Goal: Information Seeking & Learning: Learn about a topic

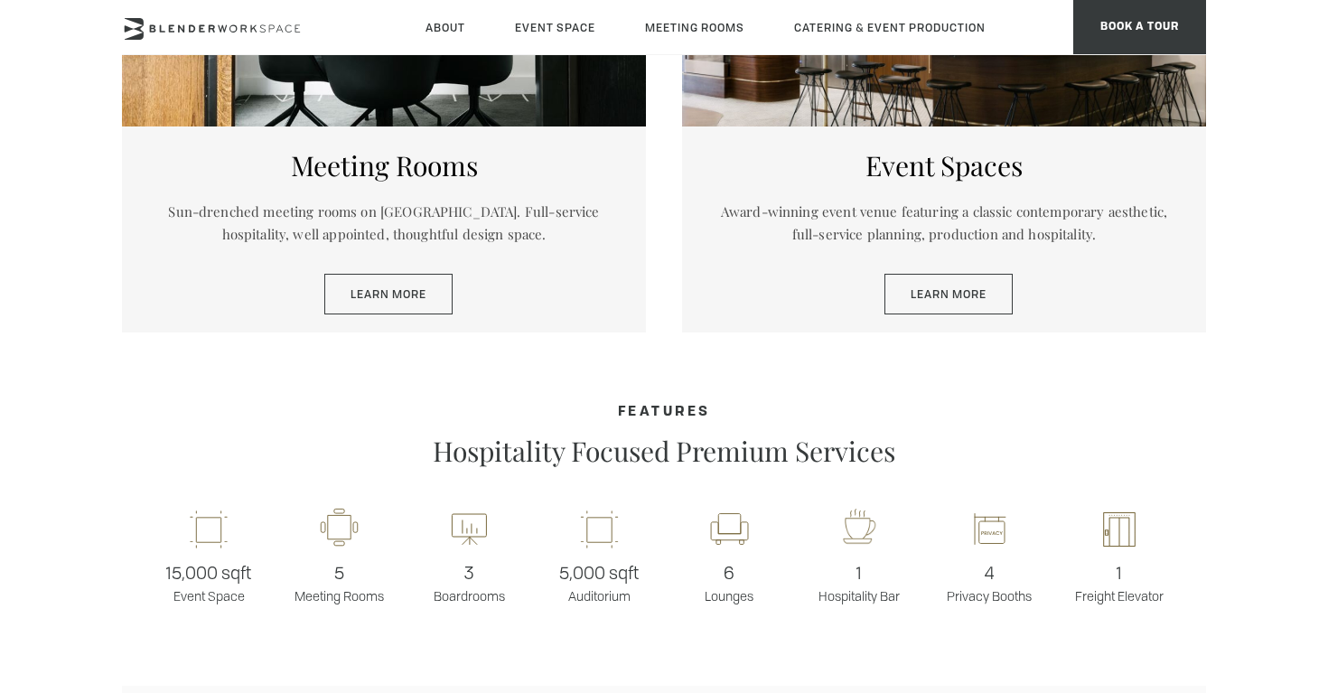
scroll to position [1084, 0]
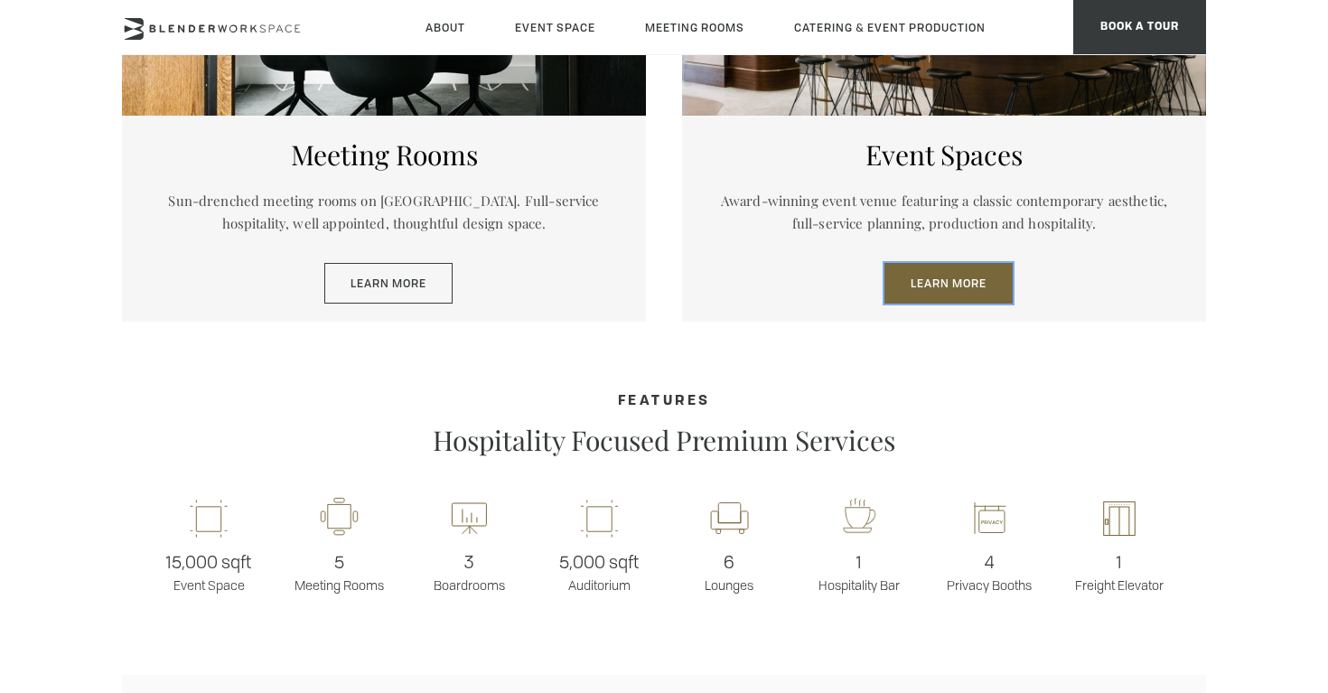
click at [952, 282] on link "Learn More" at bounding box center [949, 284] width 128 height 42
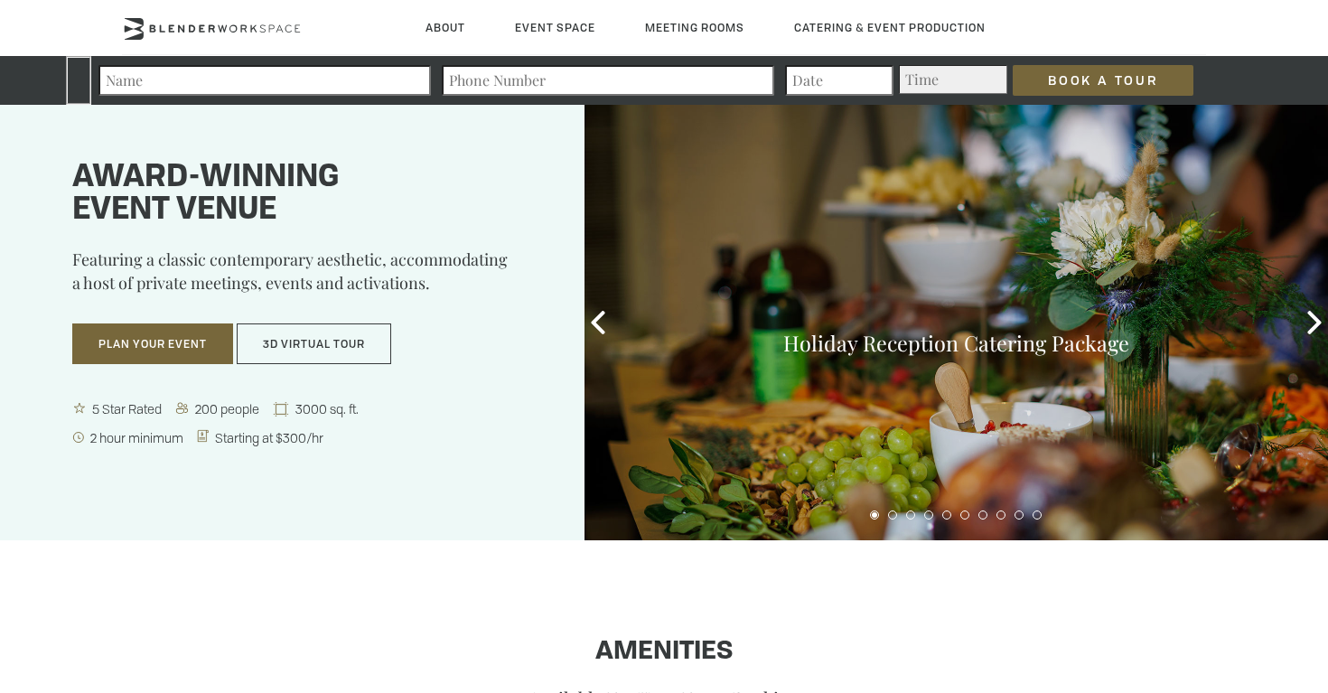
drag, startPoint x: 221, startPoint y: 173, endPoint x: 390, endPoint y: 225, distance: 176.9
click at [270, 192] on h1 "Award-winning event venue" at bounding box center [305, 194] width 467 height 65
click at [403, 227] on div "Award-winning event venue Featuring a classic contemporary aesthetic, accommoda…" at bounding box center [292, 281] width 585 height 353
click at [1318, 328] on icon at bounding box center [1314, 322] width 23 height 23
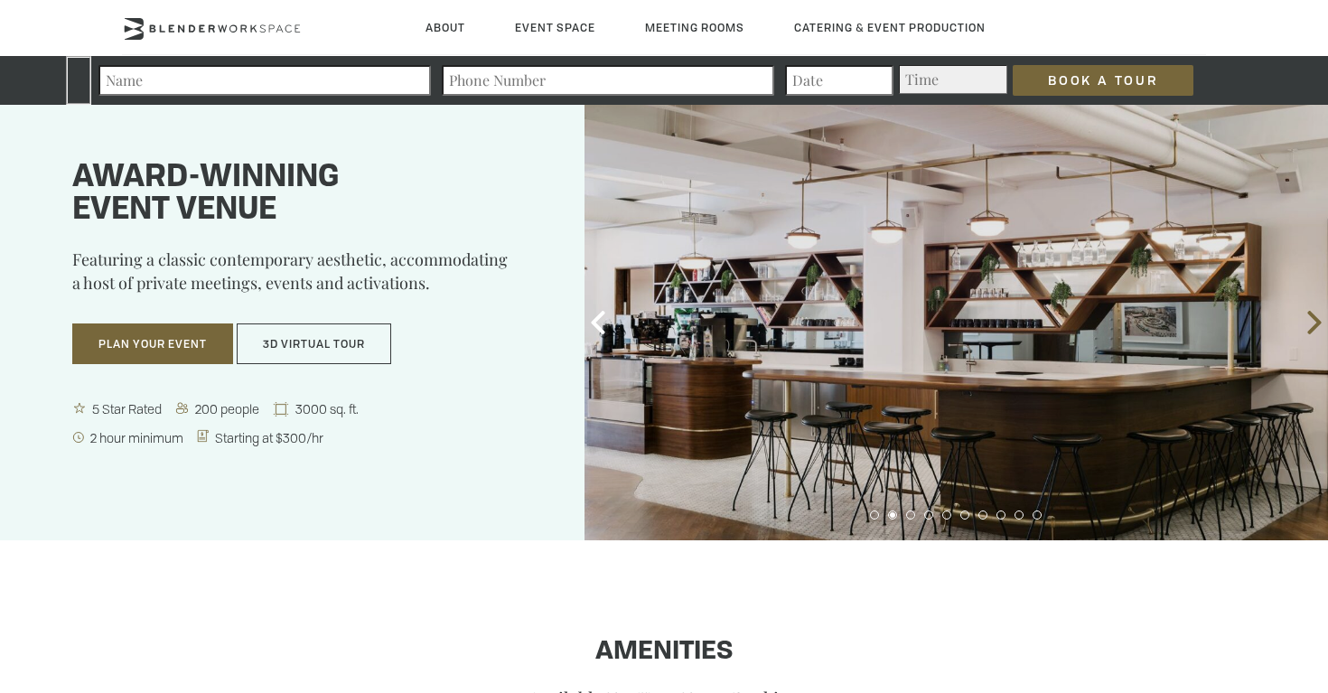
click at [1318, 328] on icon at bounding box center [1314, 322] width 23 height 23
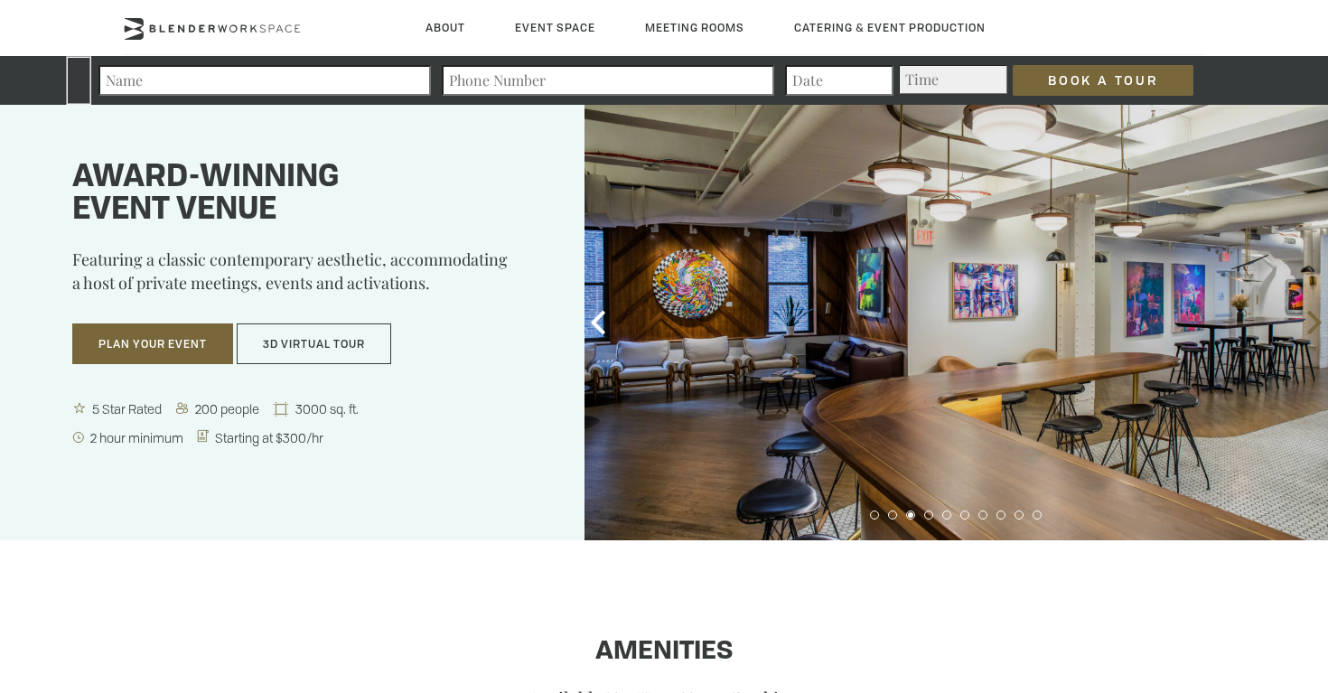
click at [1318, 328] on icon at bounding box center [1314, 322] width 23 height 23
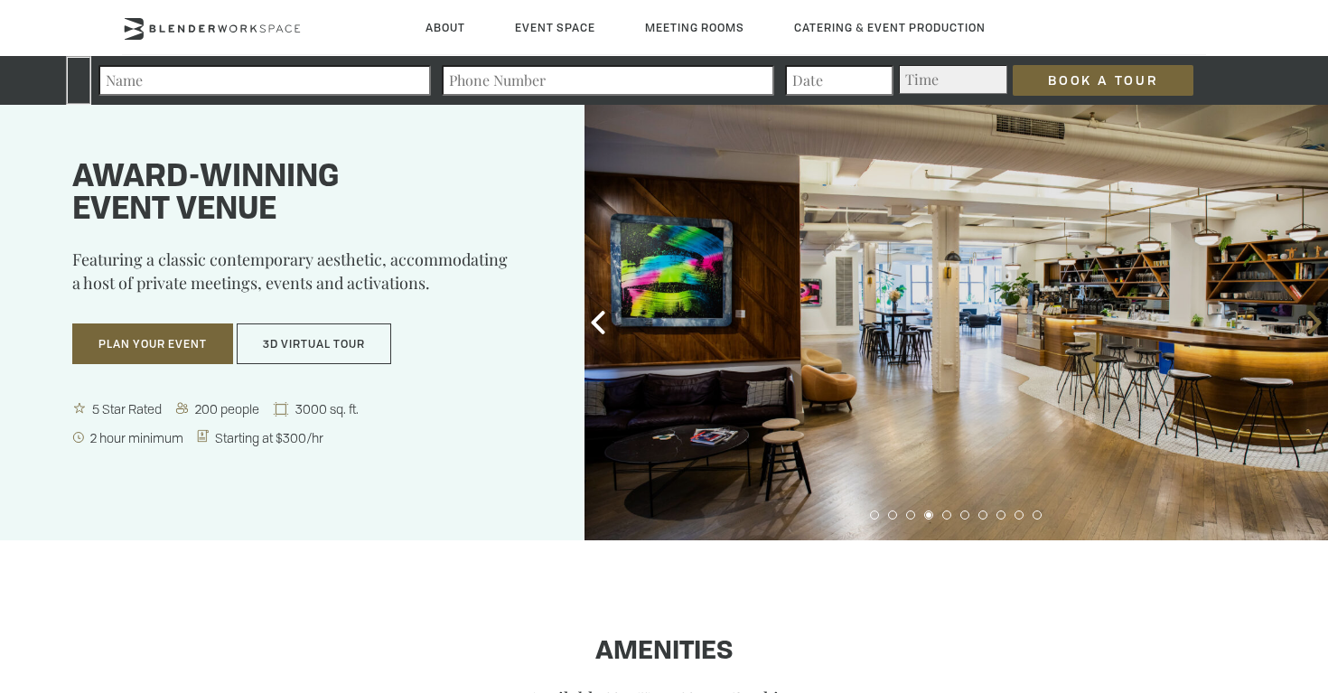
click at [1318, 328] on icon at bounding box center [1314, 322] width 23 height 23
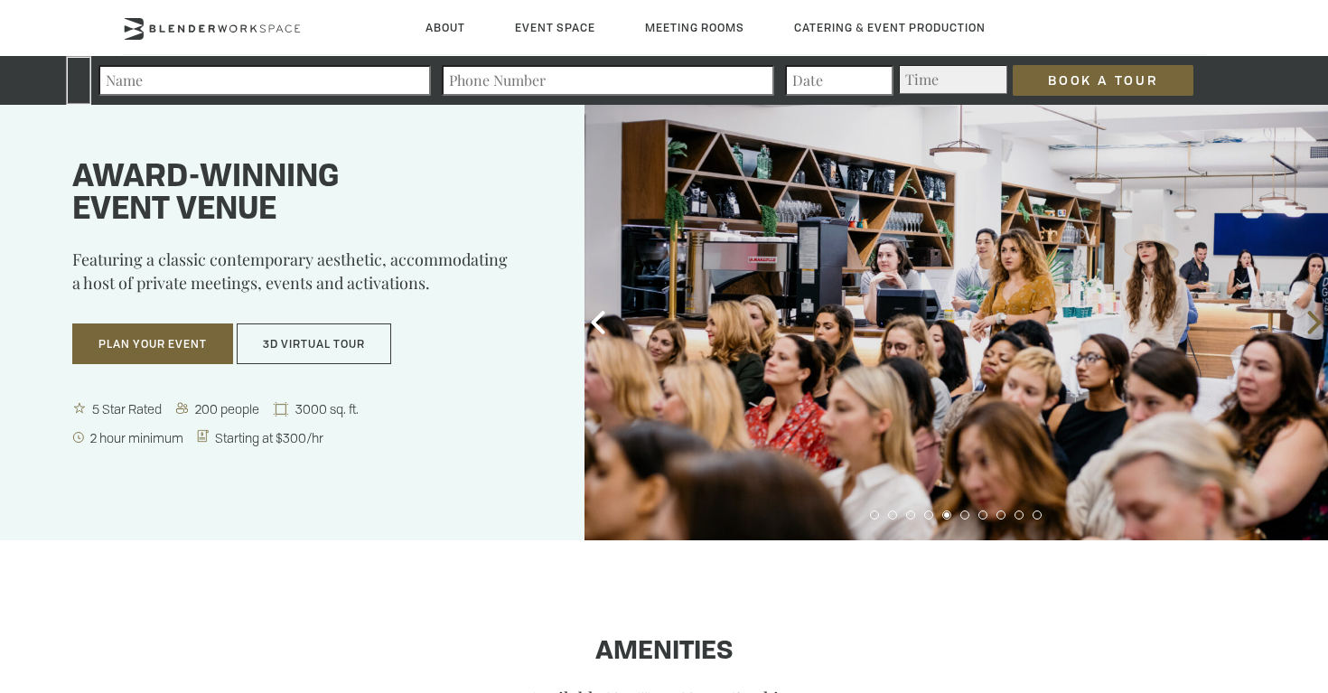
click at [1318, 328] on icon at bounding box center [1314, 322] width 23 height 23
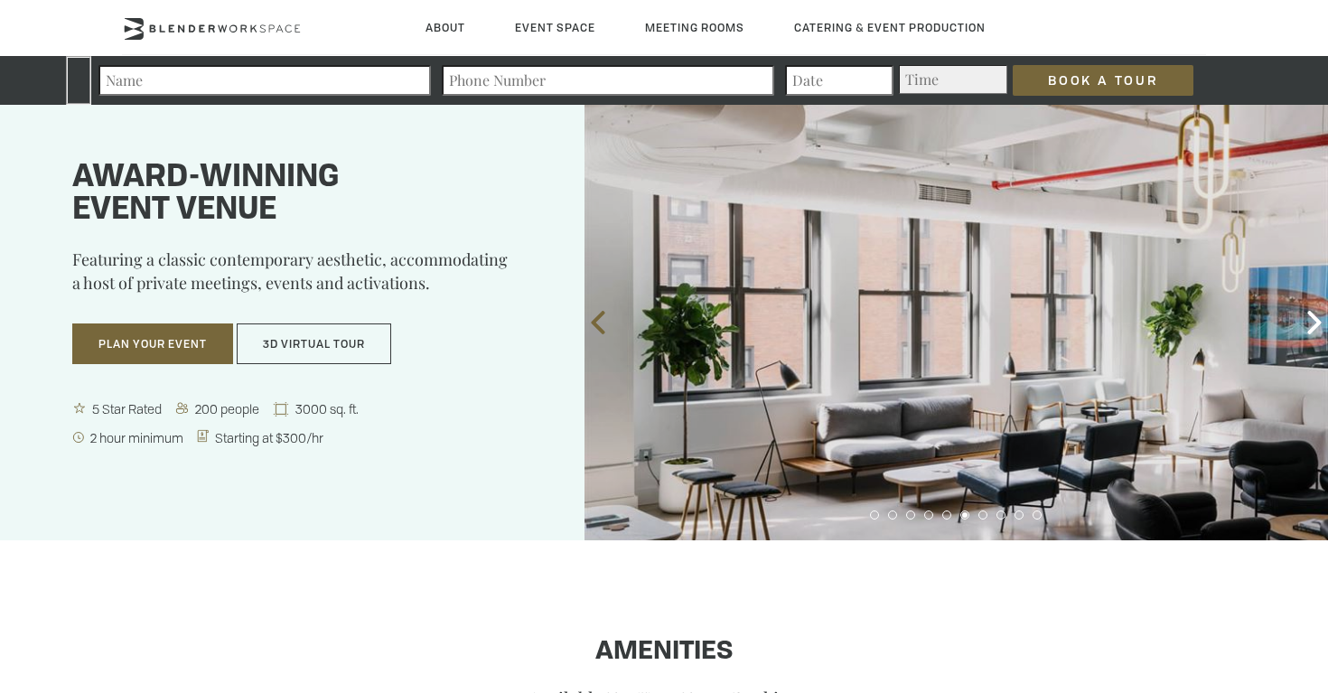
click at [604, 326] on icon at bounding box center [598, 322] width 23 height 23
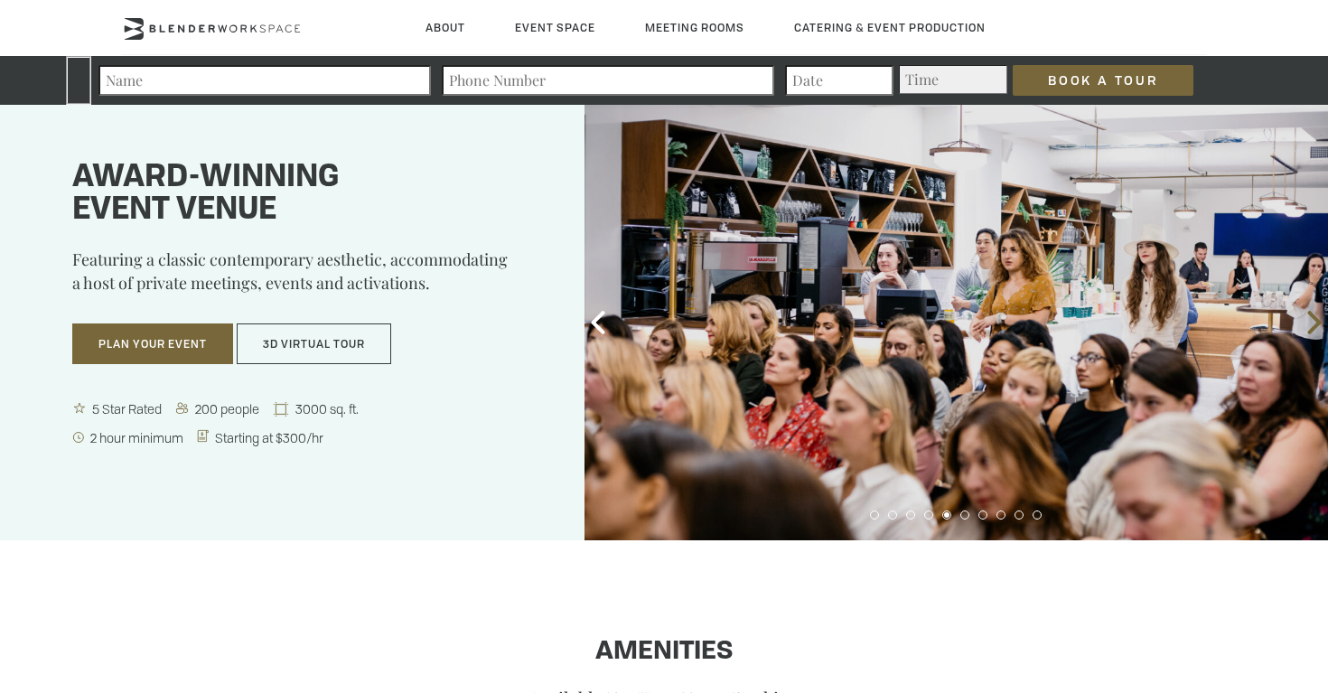
click at [1315, 321] on icon at bounding box center [1314, 322] width 23 height 23
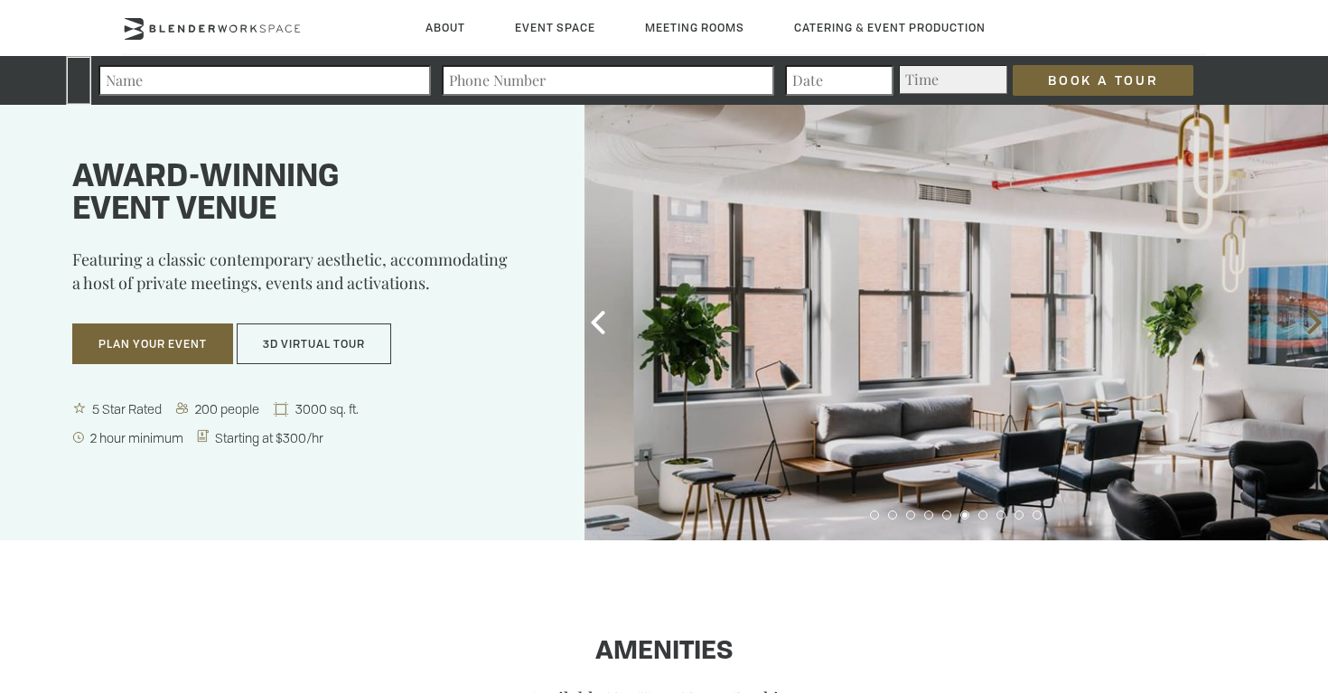
click at [1315, 321] on icon at bounding box center [1314, 322] width 23 height 23
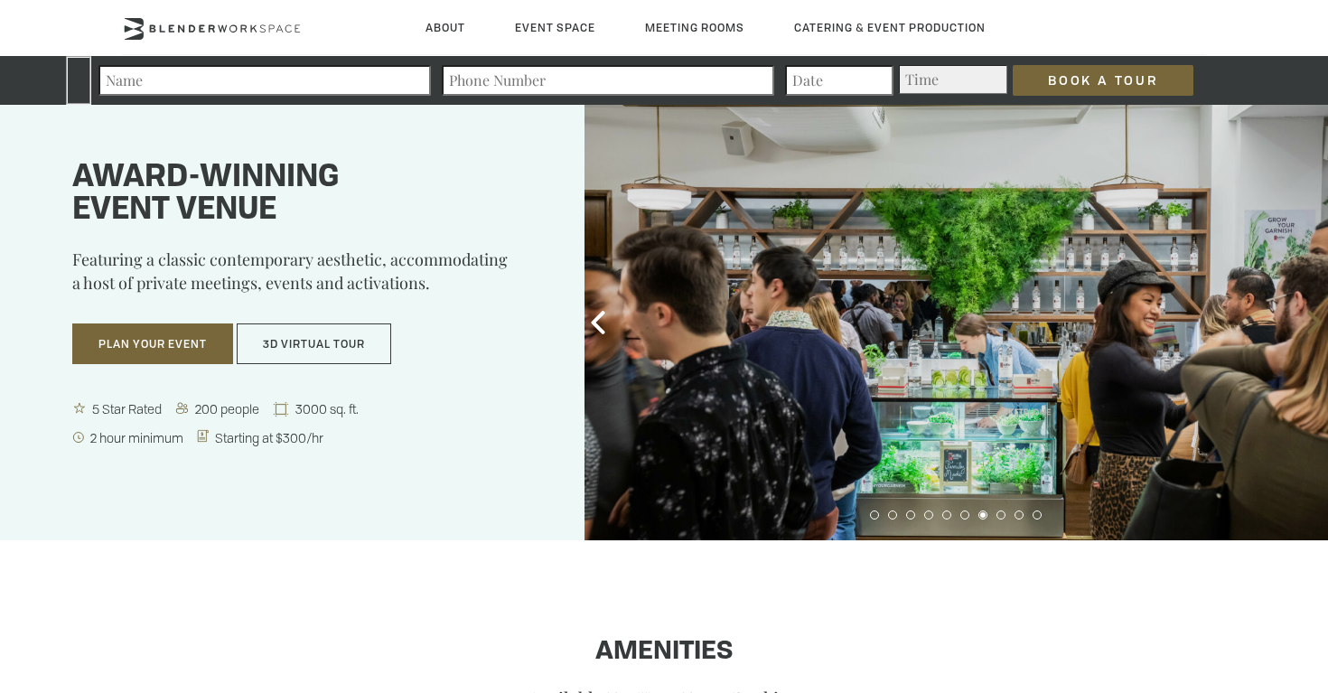
click at [1315, 321] on icon at bounding box center [1314, 322] width 23 height 23
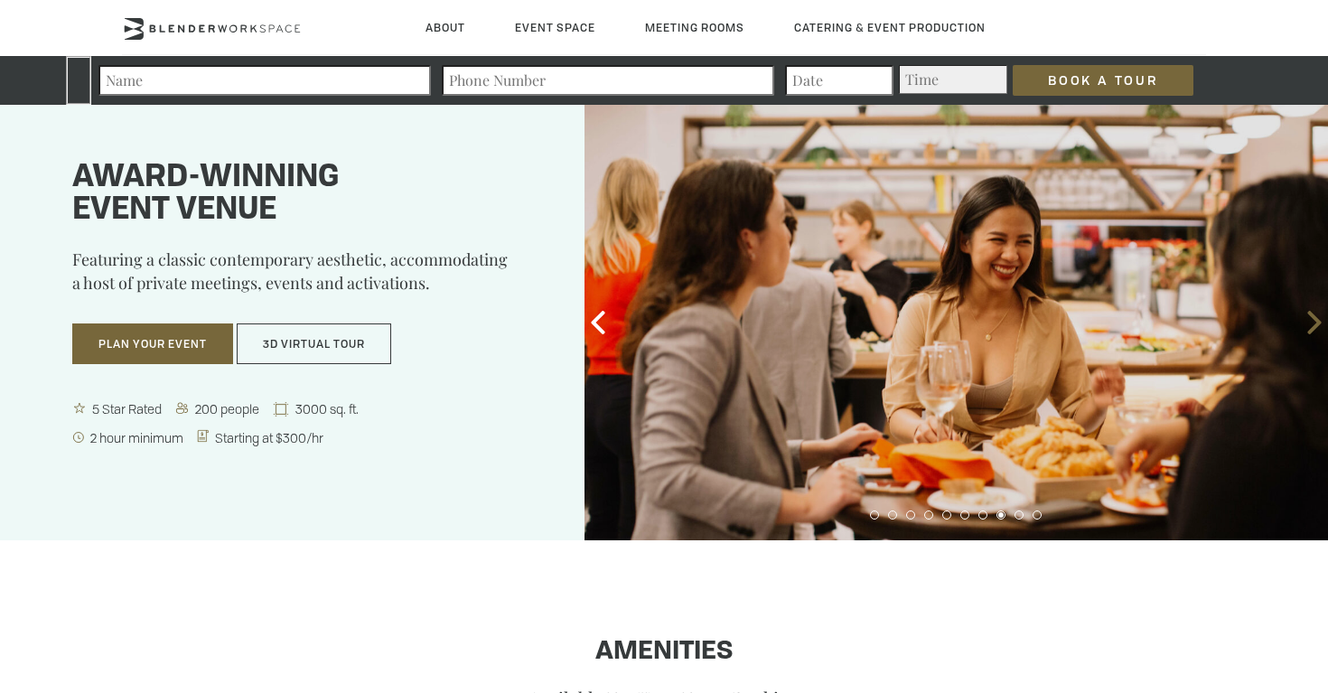
click at [1315, 321] on icon at bounding box center [1314, 322] width 23 height 23
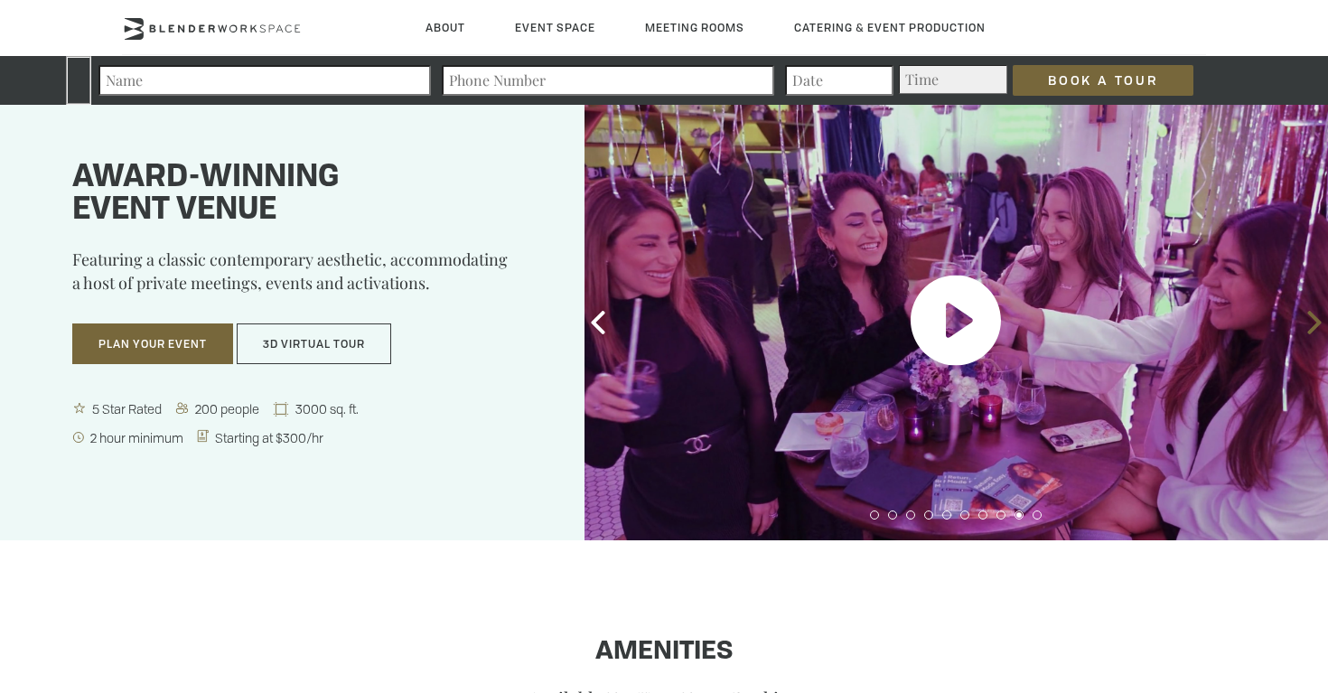
click at [1315, 321] on icon at bounding box center [1314, 322] width 23 height 23
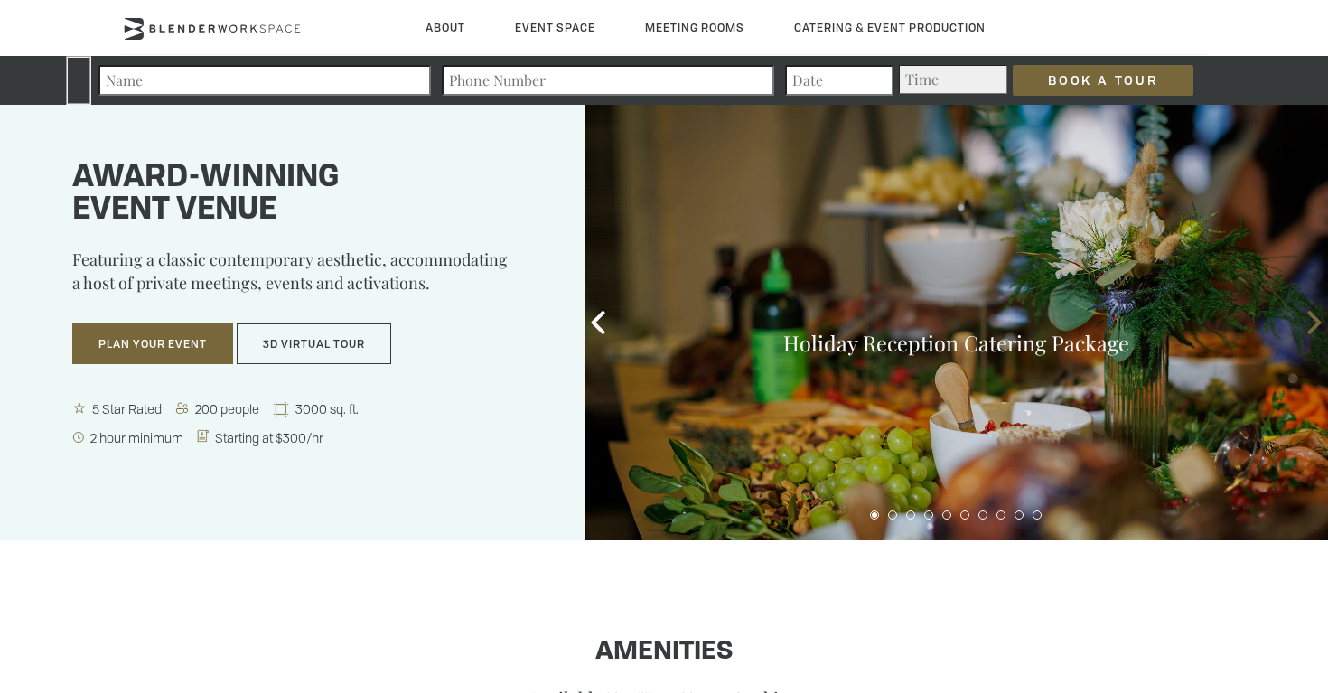
click at [1315, 321] on icon at bounding box center [1314, 322] width 23 height 23
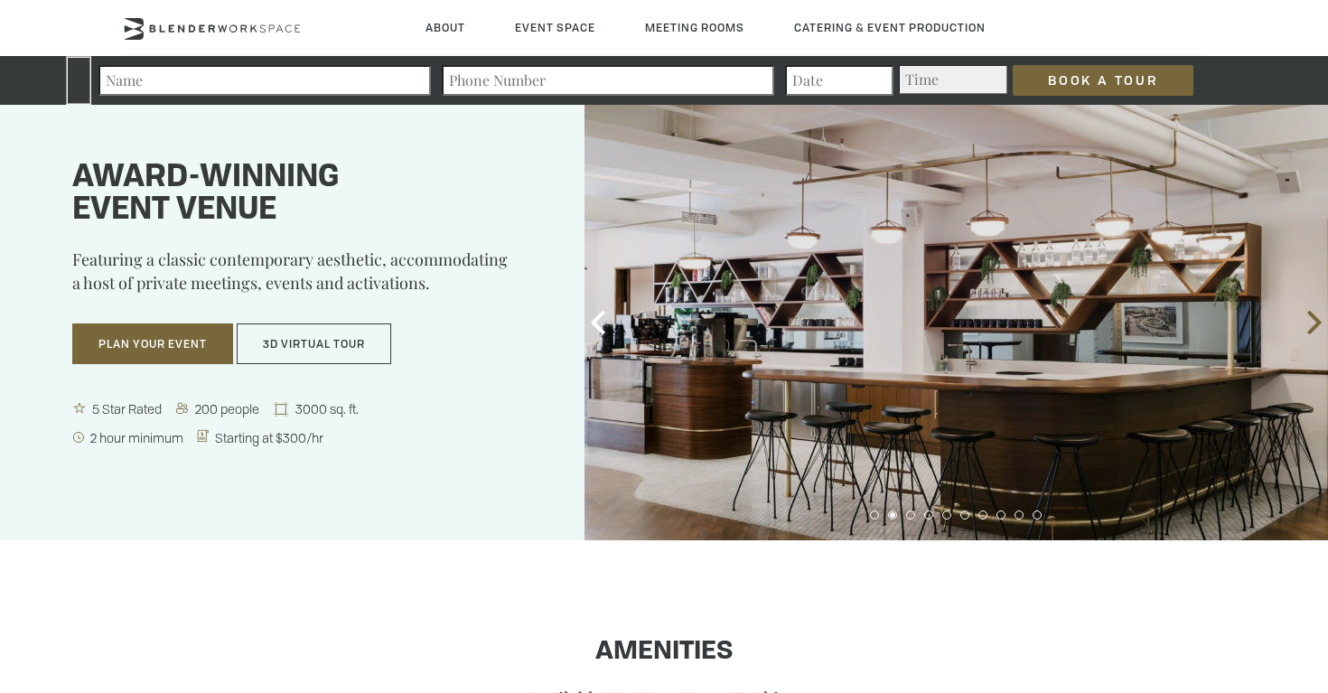
click at [1315, 321] on icon at bounding box center [1314, 322] width 23 height 23
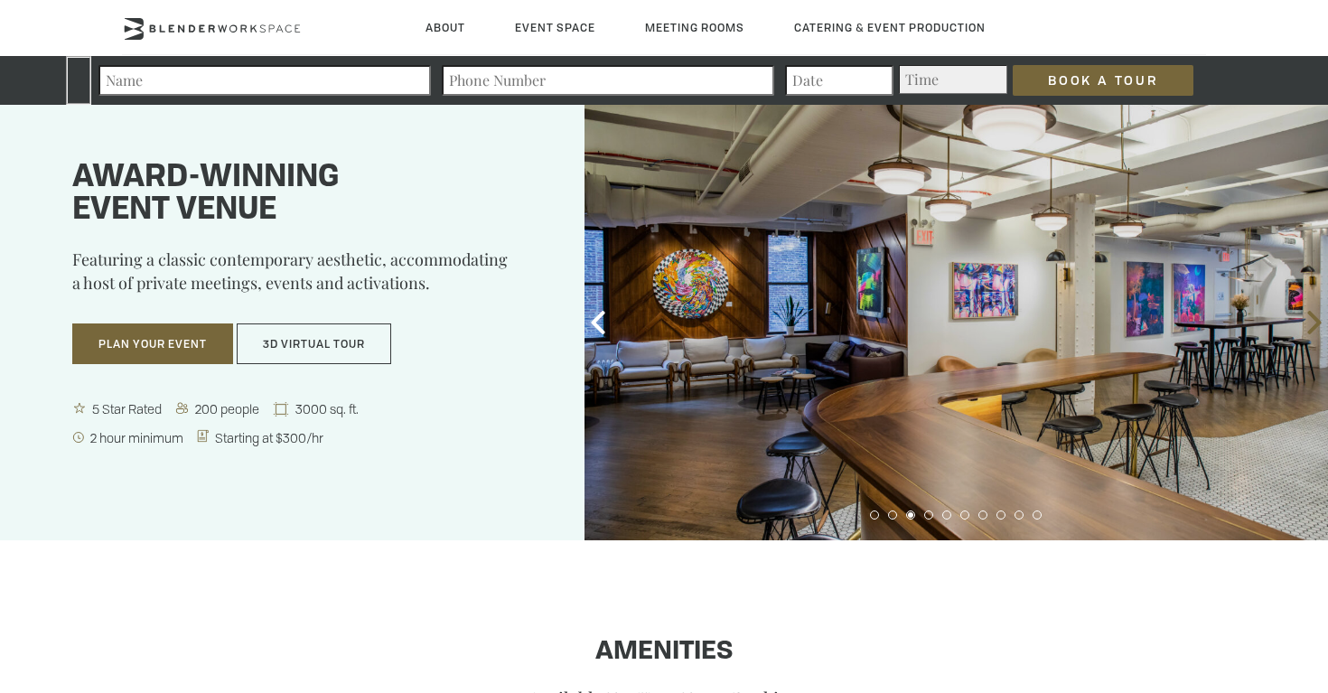
click at [1310, 322] on icon at bounding box center [1314, 322] width 23 height 23
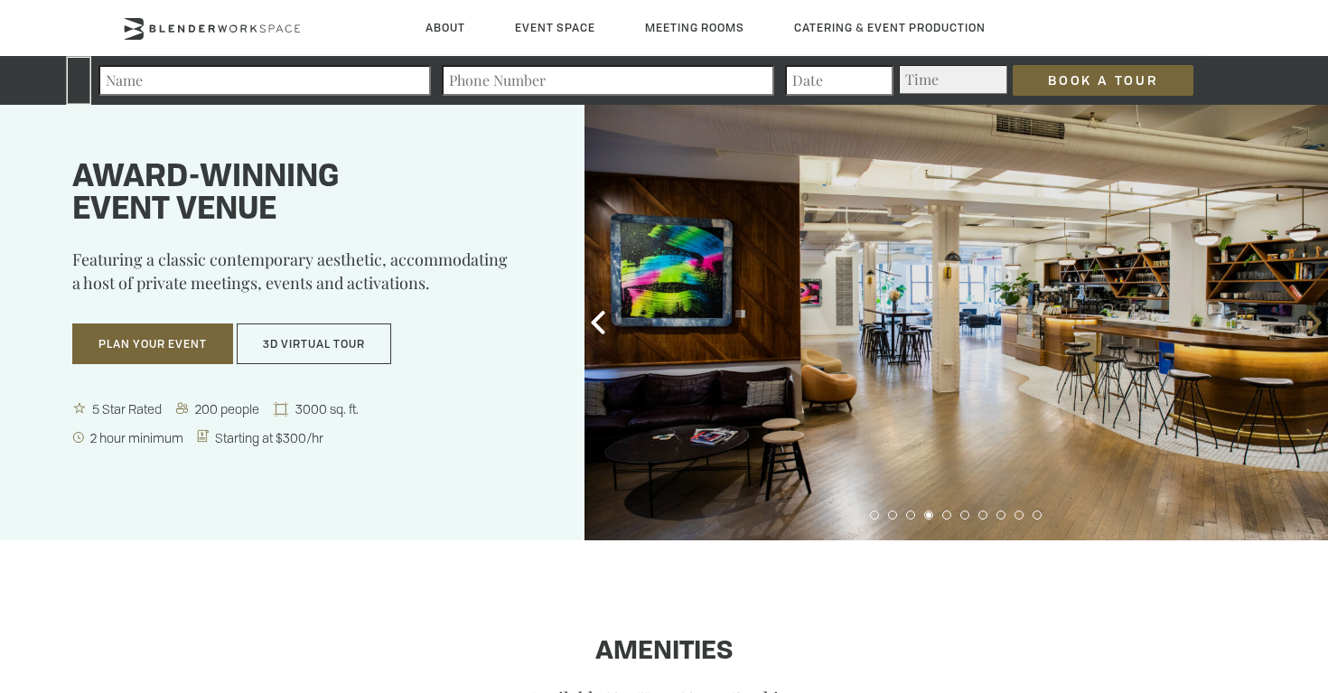
click at [1310, 322] on icon at bounding box center [1314, 322] width 23 height 23
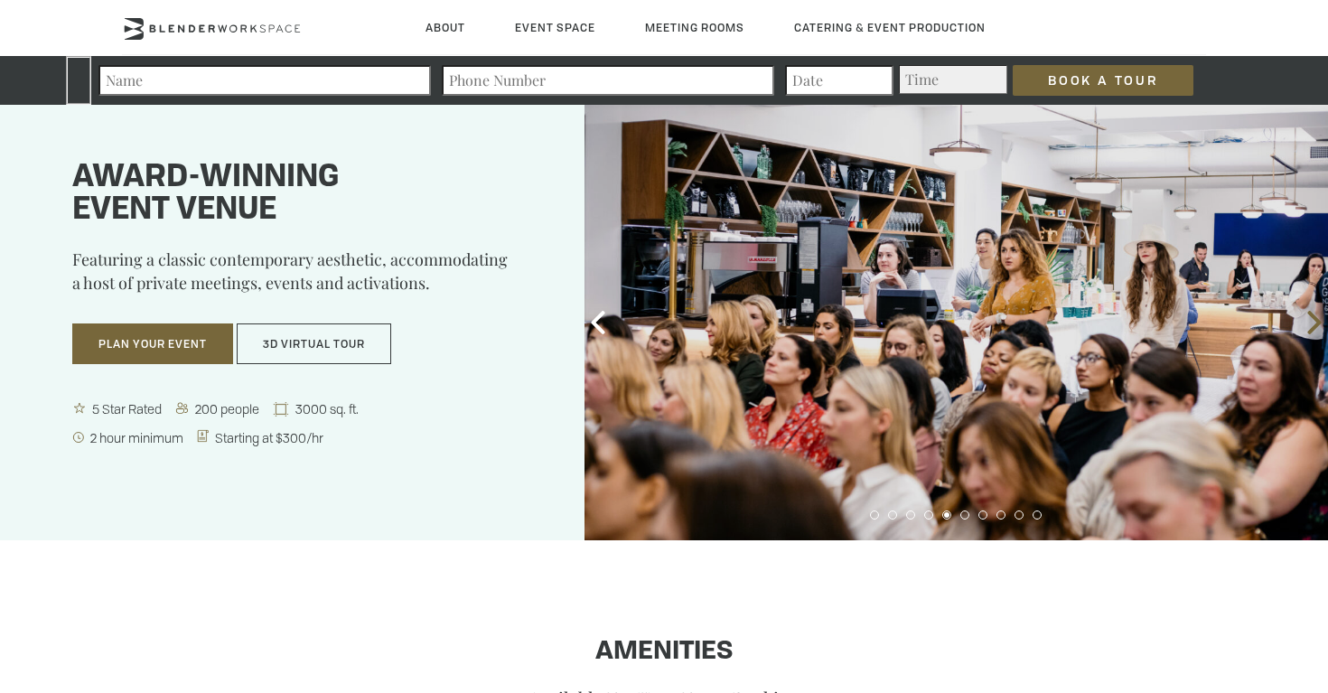
click at [1310, 322] on icon at bounding box center [1314, 322] width 23 height 23
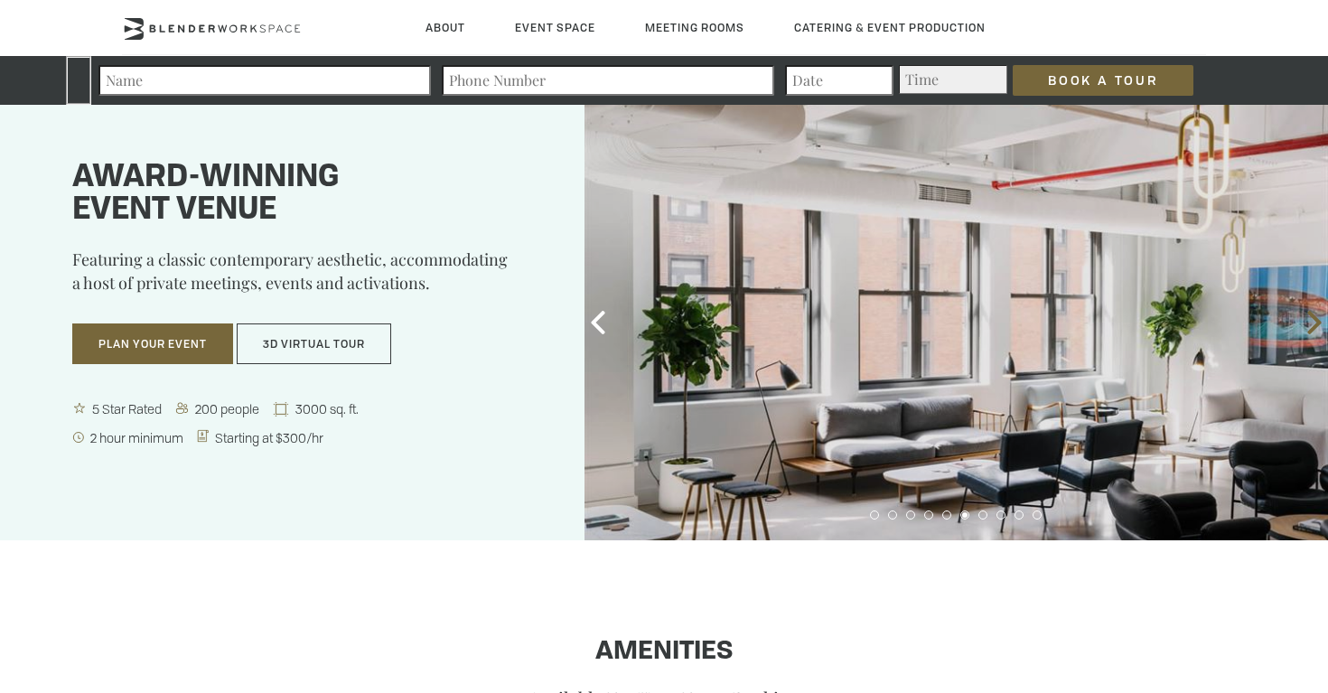
click at [1310, 322] on icon at bounding box center [1314, 322] width 23 height 23
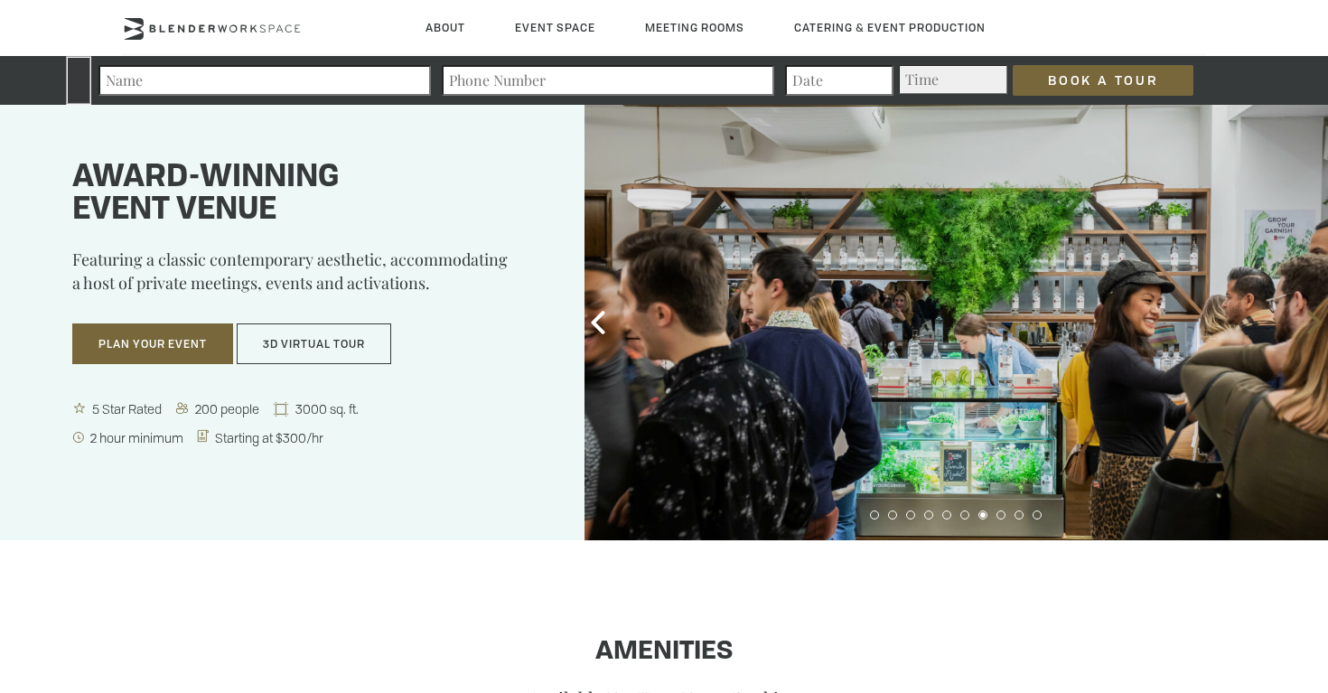
click at [1312, 326] on icon at bounding box center [1314, 322] width 23 height 23
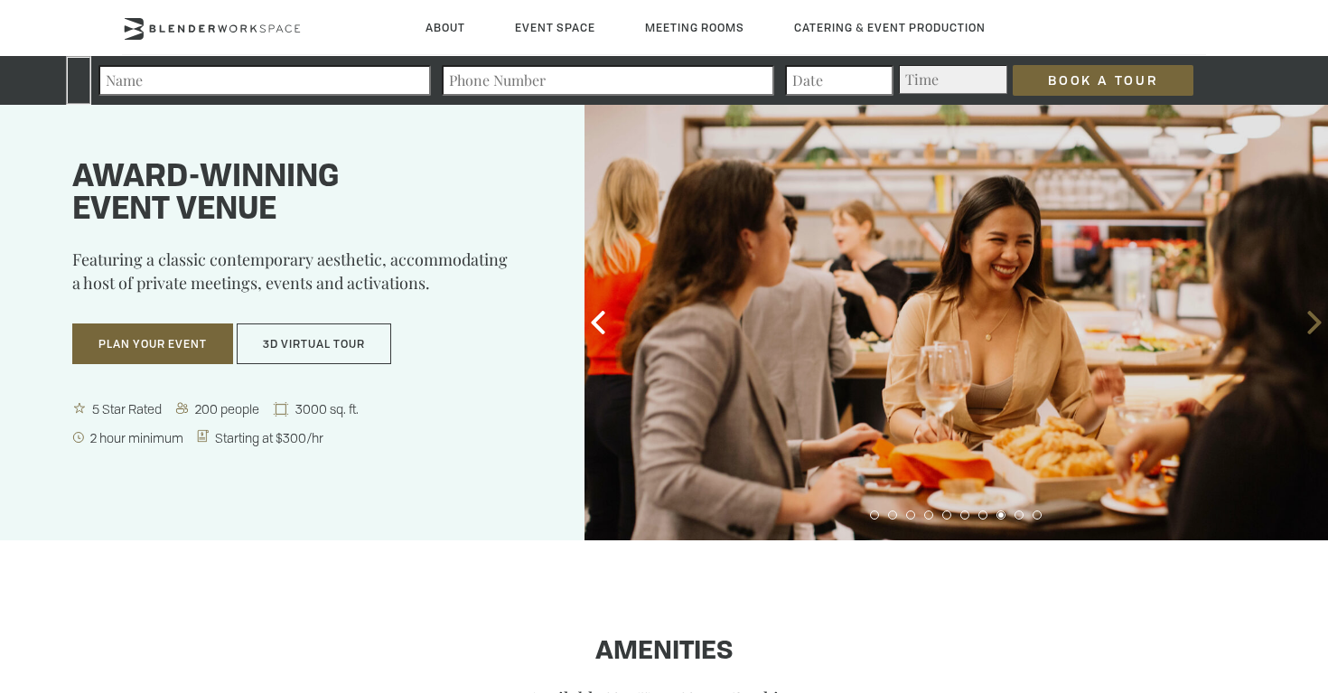
click at [1313, 327] on icon at bounding box center [1315, 322] width 14 height 23
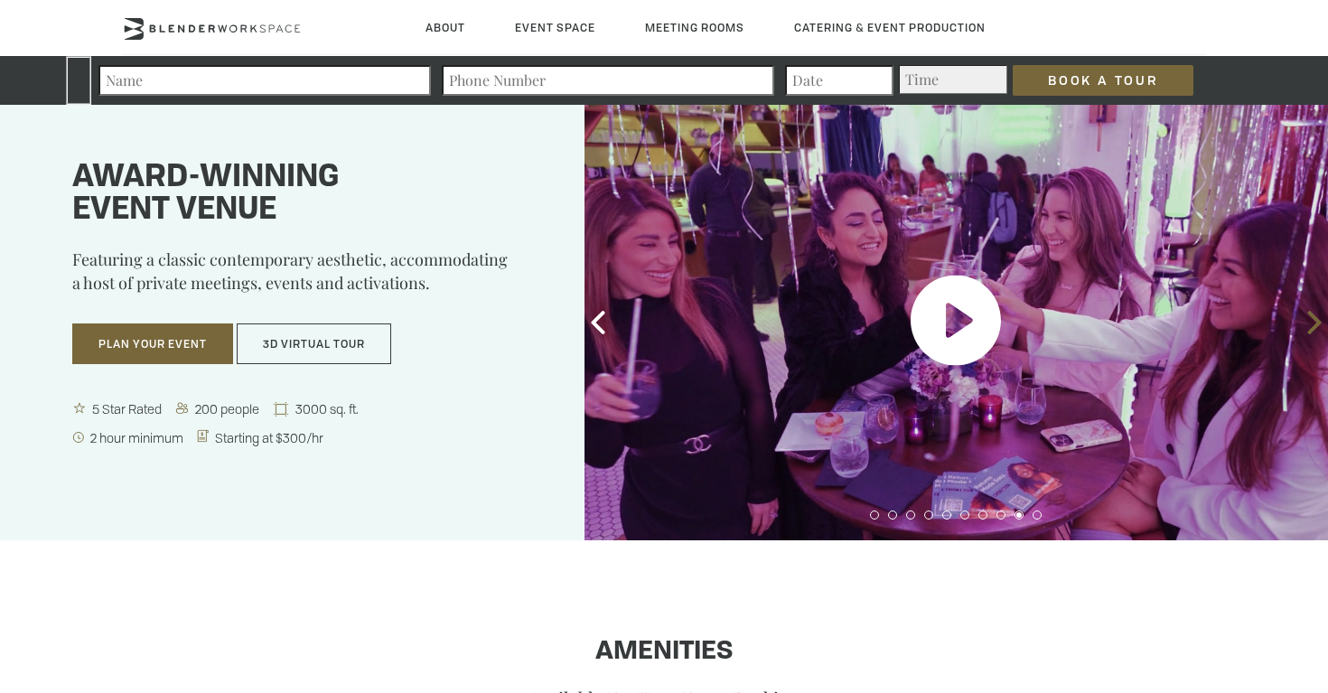
click at [1313, 327] on icon at bounding box center [1315, 322] width 14 height 23
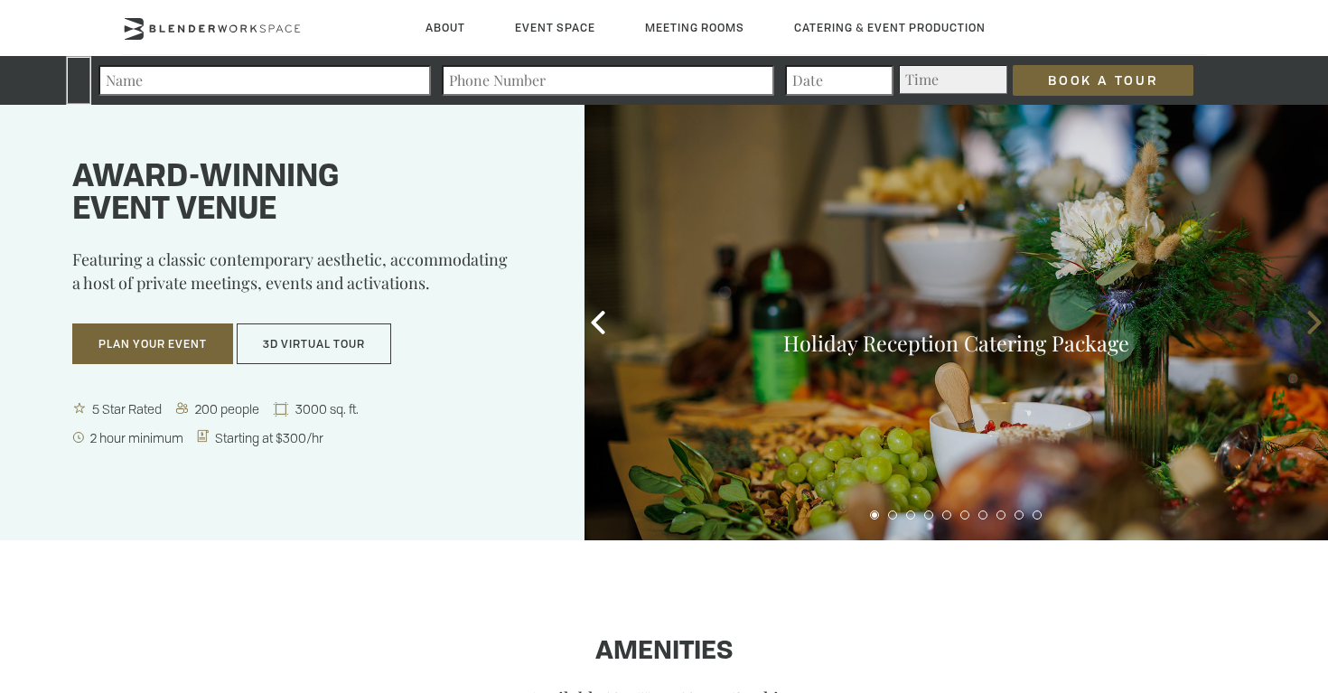
click at [1310, 327] on icon at bounding box center [1314, 322] width 23 height 23
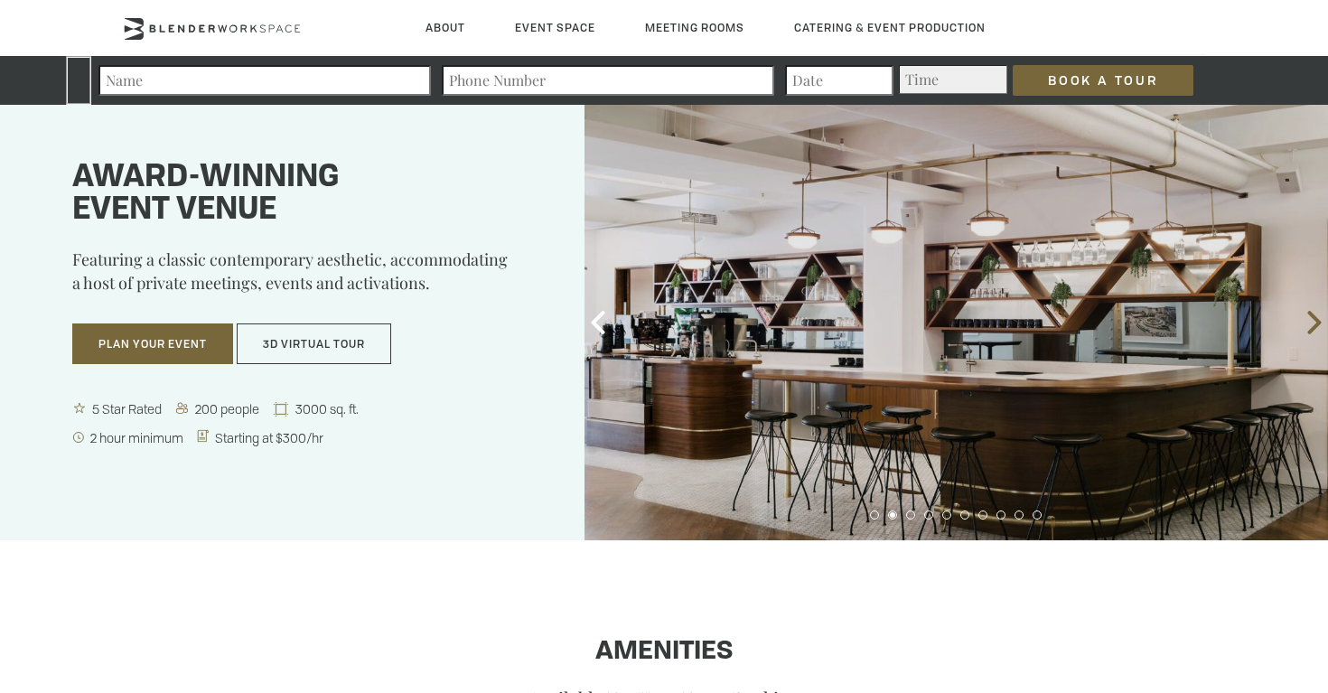
click at [1310, 327] on icon at bounding box center [1314, 322] width 23 height 23
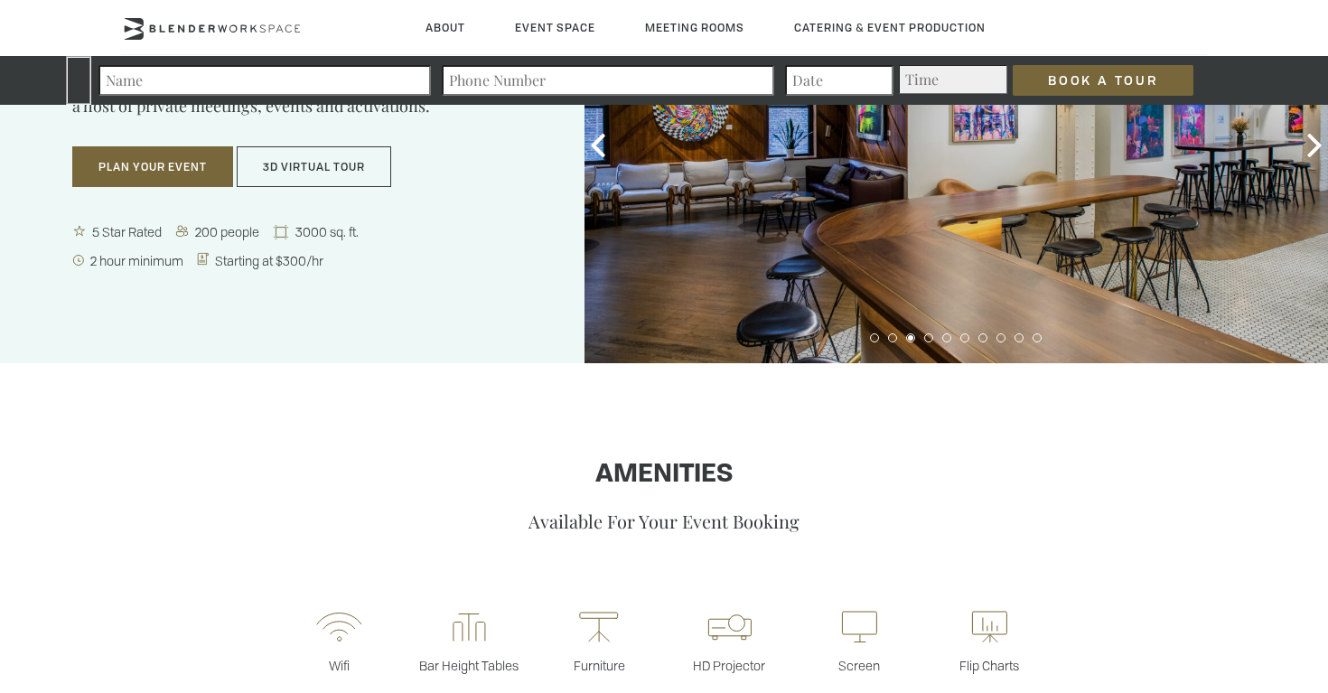
scroll to position [210, 0]
